Goal: Task Accomplishment & Management: Use online tool/utility

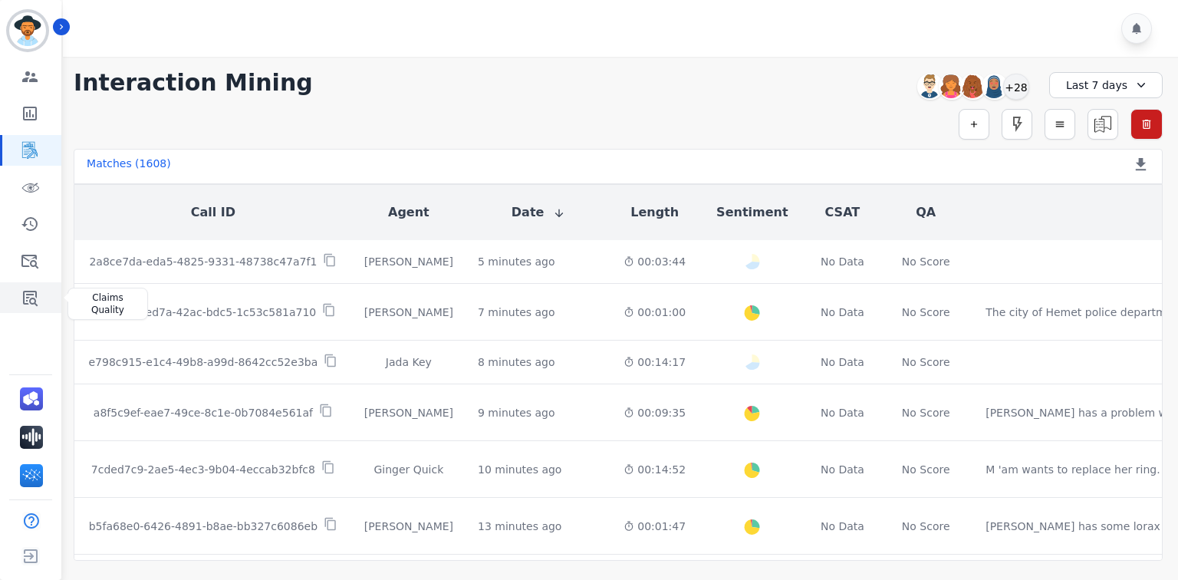
click at [28, 295] on icon "Sidebar" at bounding box center [30, 297] width 18 height 18
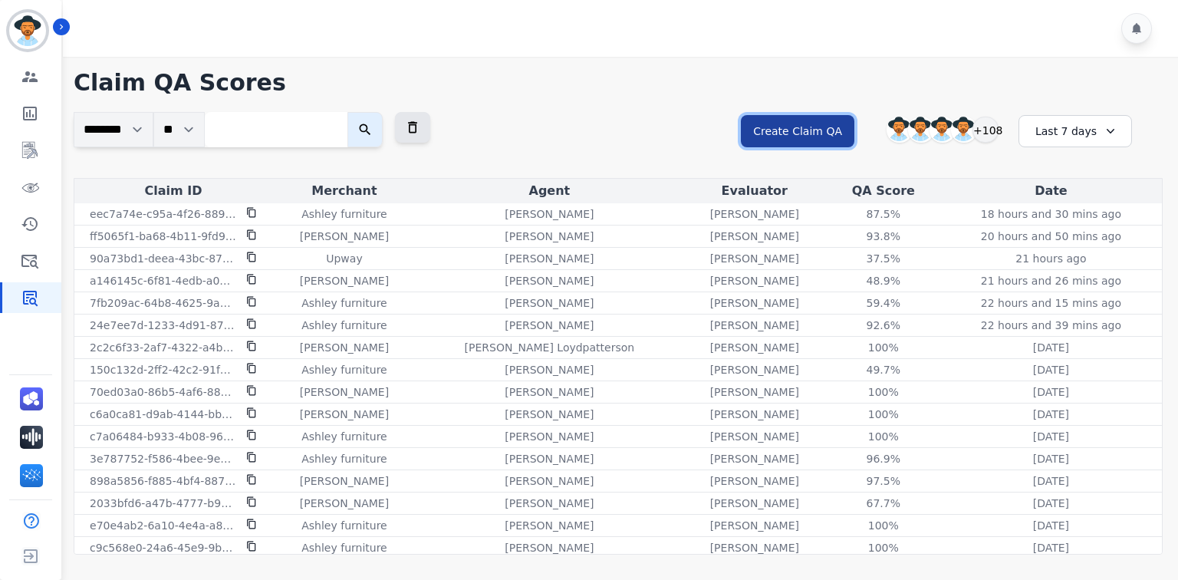
click at [790, 134] on button "Create Claim QA" at bounding box center [798, 131] width 114 height 32
